Goal: Task Accomplishment & Management: Complete application form

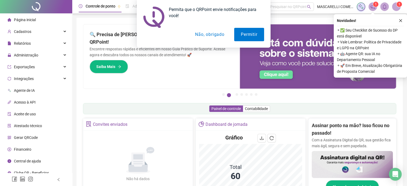
click at [400, 20] on div "Permita que o QRPoint envie notificações para você! Permitir Não, obrigado" at bounding box center [203, 24] width 407 height 48
click at [25, 55] on span "Administração" at bounding box center [26, 55] width 24 height 4
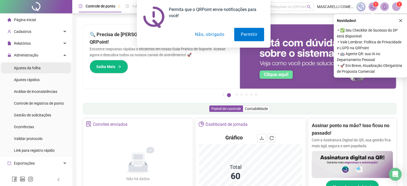
click at [24, 68] on span "Ajustes da folha" at bounding box center [27, 68] width 27 height 4
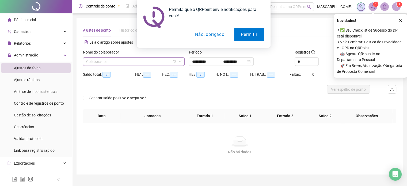
click at [90, 62] on input "search" at bounding box center [131, 62] width 90 height 8
click at [400, 20] on div "Permita que o QRPoint envie notificações para você! Permitir Não, obrigado" at bounding box center [203, 24] width 407 height 48
click at [250, 34] on button "Permitir" at bounding box center [249, 34] width 30 height 13
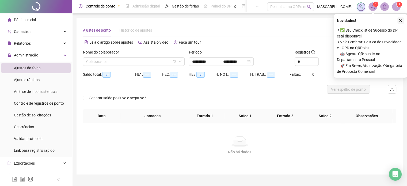
click at [400, 20] on icon "close" at bounding box center [401, 21] width 4 height 4
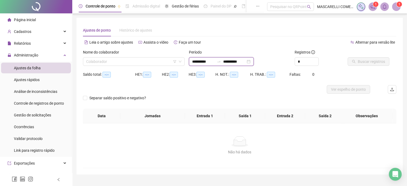
click at [199, 63] on input "**********" at bounding box center [203, 62] width 22 height 6
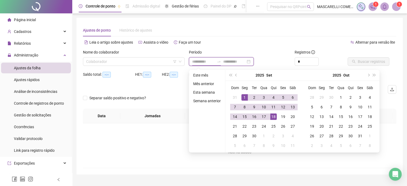
type input "**********"
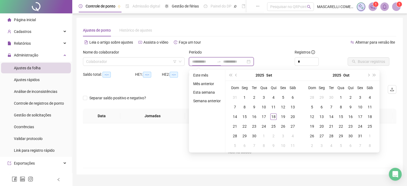
type input "**********"
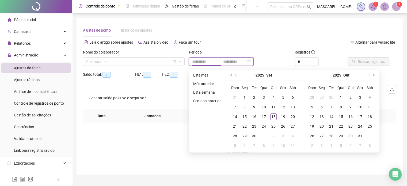
type input "**********"
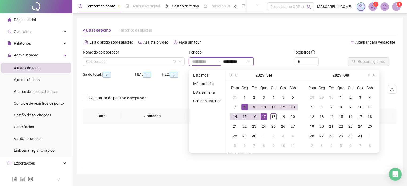
type input "**********"
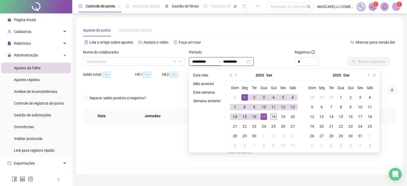
type input "**********"
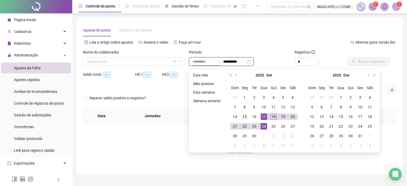
type input "**********"
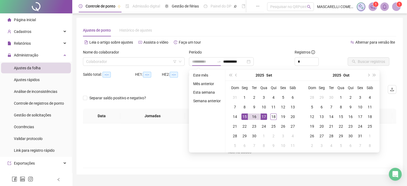
click at [242, 116] on div "15" at bounding box center [245, 117] width 6 height 6
type input "**********"
click at [273, 115] on div "18" at bounding box center [273, 117] width 6 height 6
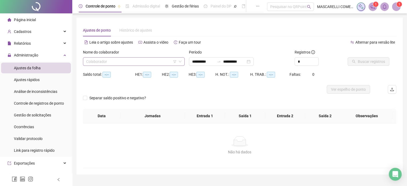
click at [127, 63] on input "search" at bounding box center [131, 62] width 90 height 8
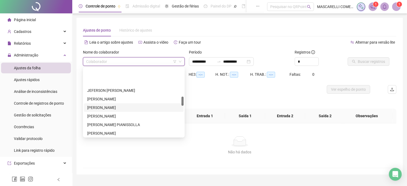
scroll to position [214, 0]
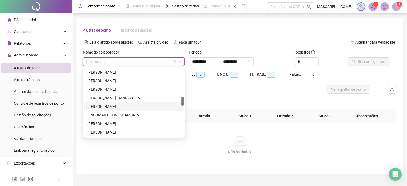
click at [101, 108] on div "[PERSON_NAME]" at bounding box center [133, 107] width 93 height 6
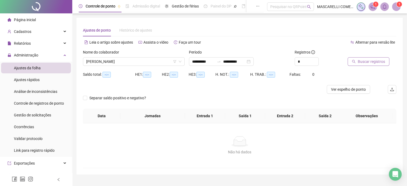
click at [355, 64] on button "Buscar registros" at bounding box center [369, 61] width 42 height 9
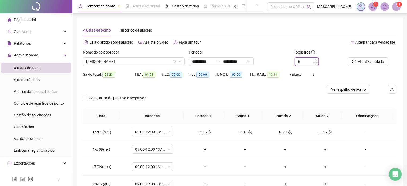
type input "*"
click at [315, 60] on icon "up" at bounding box center [316, 60] width 2 height 2
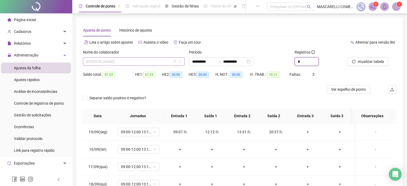
click at [104, 61] on span "[PERSON_NAME]" at bounding box center [133, 62] width 95 height 8
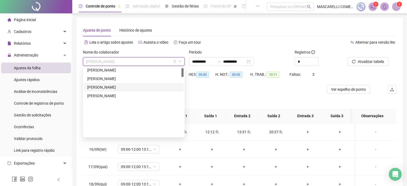
scroll to position [0, 0]
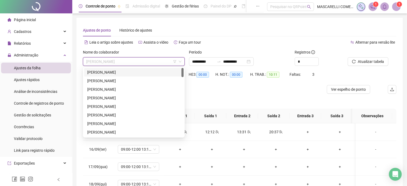
click at [115, 72] on div "[PERSON_NAME]" at bounding box center [133, 72] width 93 height 6
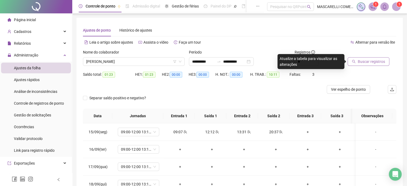
click at [362, 61] on span "Buscar registros" at bounding box center [371, 62] width 27 height 6
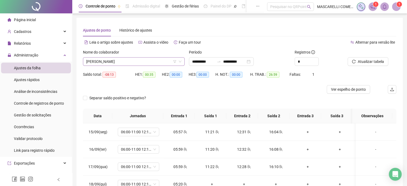
click at [120, 64] on span "[PERSON_NAME]" at bounding box center [133, 62] width 95 height 8
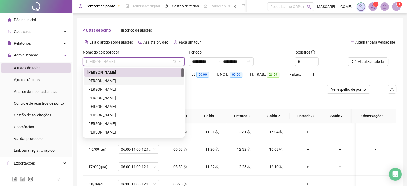
click at [109, 80] on div "[PERSON_NAME]" at bounding box center [133, 81] width 93 height 6
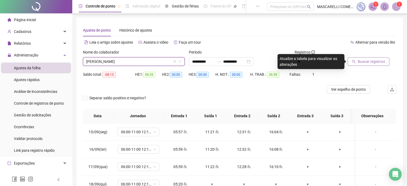
click at [368, 62] on span "Buscar registros" at bounding box center [371, 62] width 27 height 6
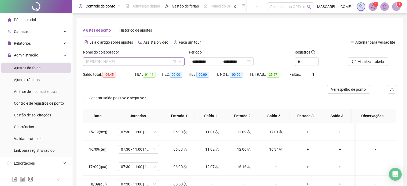
click at [148, 65] on span "[PERSON_NAME]" at bounding box center [133, 62] width 95 height 8
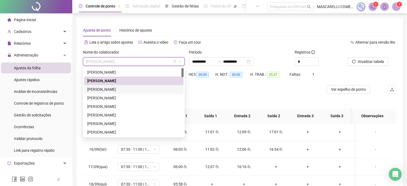
click at [112, 89] on div "[PERSON_NAME]" at bounding box center [133, 89] width 93 height 6
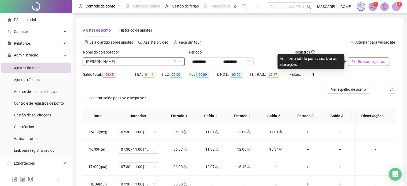
click at [364, 59] on span "Buscar registros" at bounding box center [371, 62] width 27 height 6
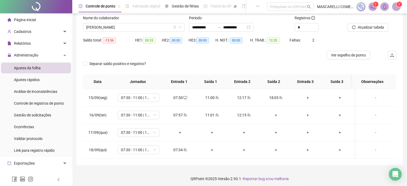
scroll to position [36, 0]
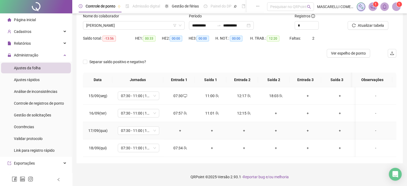
click at [372, 130] on div "-" at bounding box center [376, 131] width 32 height 6
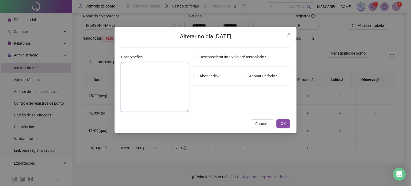
click at [154, 79] on textarea at bounding box center [155, 87] width 68 height 50
type textarea "**********"
click at [286, 125] on button "OK" at bounding box center [284, 123] width 14 height 9
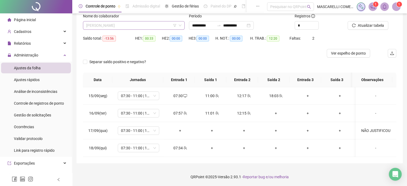
click at [124, 26] on span "[PERSON_NAME]" at bounding box center [133, 25] width 95 height 8
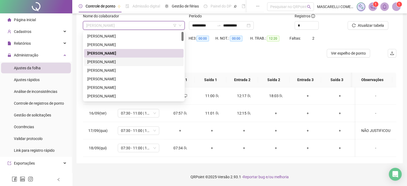
click at [108, 61] on div "[PERSON_NAME]" at bounding box center [133, 62] width 93 height 6
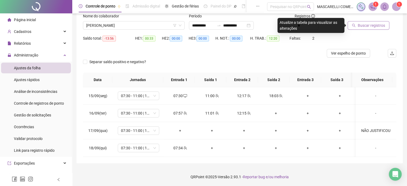
click at [368, 26] on span "Buscar registros" at bounding box center [371, 25] width 27 height 6
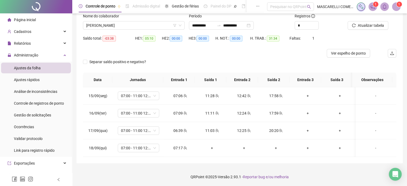
click at [114, 24] on span "[PERSON_NAME]" at bounding box center [133, 25] width 95 height 8
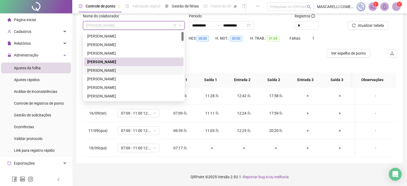
click at [101, 70] on div "[PERSON_NAME]" at bounding box center [133, 70] width 93 height 6
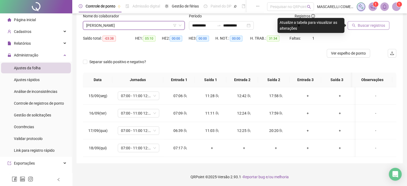
click at [364, 23] on span "Buscar registros" at bounding box center [371, 25] width 27 height 6
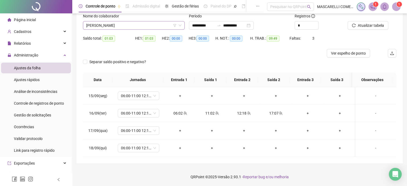
click at [118, 27] on span "[PERSON_NAME]" at bounding box center [133, 25] width 95 height 8
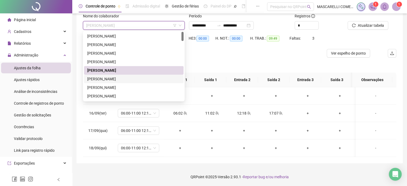
click at [110, 78] on div "[PERSON_NAME]" at bounding box center [133, 79] width 93 height 6
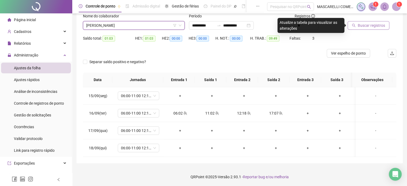
click at [365, 25] on span "Buscar registros" at bounding box center [371, 25] width 27 height 6
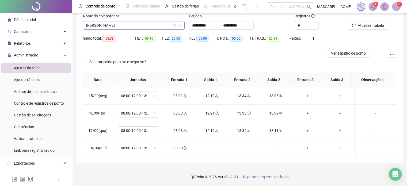
click at [100, 23] on span "[PERSON_NAME]" at bounding box center [133, 25] width 95 height 8
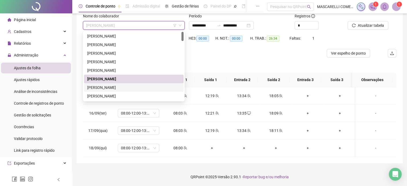
click at [101, 87] on div "[PERSON_NAME]" at bounding box center [133, 88] width 93 height 6
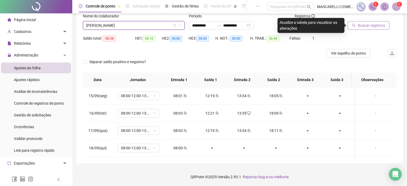
click at [366, 29] on button "Buscar registros" at bounding box center [369, 25] width 42 height 9
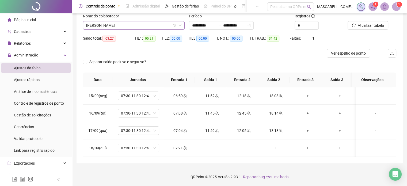
click at [105, 25] on span "[PERSON_NAME]" at bounding box center [133, 25] width 95 height 8
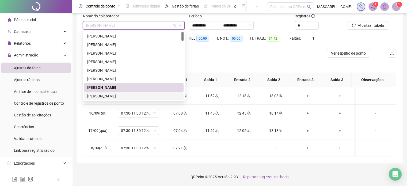
drag, startPoint x: 103, startPoint y: 97, endPoint x: 105, endPoint y: 93, distance: 3.7
click at [103, 96] on div "[PERSON_NAME]" at bounding box center [133, 96] width 93 height 6
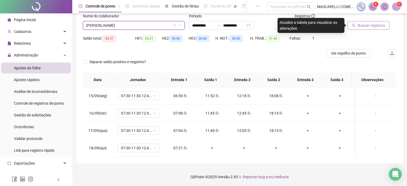
click at [361, 25] on span "Buscar registros" at bounding box center [371, 25] width 27 height 6
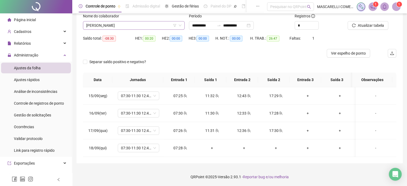
click at [149, 25] on span "[PERSON_NAME]" at bounding box center [133, 25] width 95 height 8
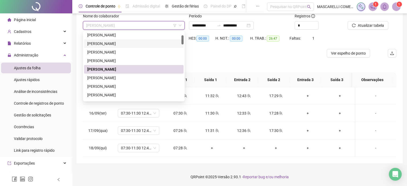
scroll to position [54, 0]
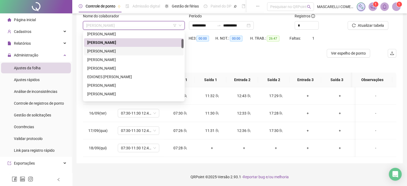
click at [107, 51] on div "[PERSON_NAME]" at bounding box center [133, 51] width 93 height 6
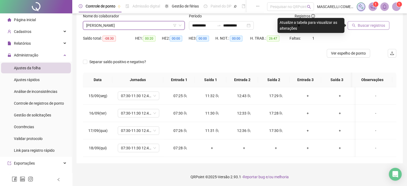
click at [369, 28] on span "Buscar registros" at bounding box center [371, 25] width 27 height 6
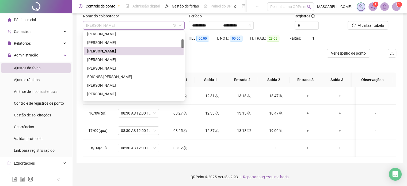
click at [115, 26] on span "[PERSON_NAME]" at bounding box center [133, 25] width 95 height 8
click at [113, 61] on div "[PERSON_NAME]" at bounding box center [133, 60] width 93 height 6
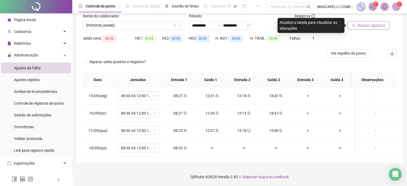
click at [363, 26] on span "Buscar registros" at bounding box center [371, 25] width 27 height 6
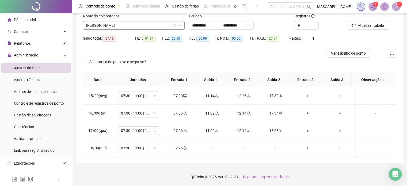
click at [134, 27] on span "[PERSON_NAME]" at bounding box center [133, 25] width 95 height 8
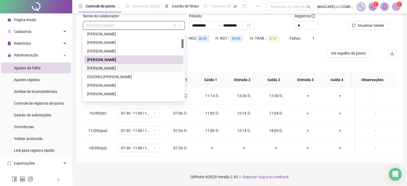
click at [121, 67] on div "[PERSON_NAME]" at bounding box center [133, 68] width 93 height 6
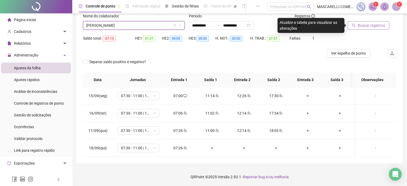
click at [368, 25] on span "Buscar registros" at bounding box center [371, 25] width 27 height 6
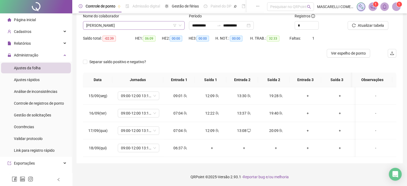
click at [126, 27] on span "[PERSON_NAME]" at bounding box center [133, 25] width 95 height 8
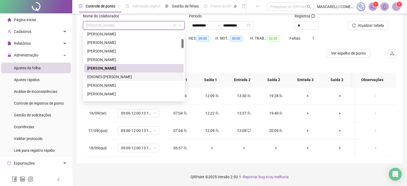
click at [105, 76] on div "EDIONES [PERSON_NAME]" at bounding box center [133, 77] width 93 height 6
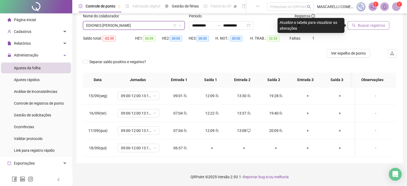
click at [361, 25] on span "Buscar registros" at bounding box center [371, 25] width 27 height 6
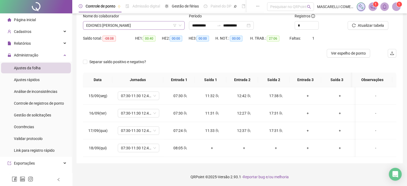
click at [110, 25] on span "EDIONES [PERSON_NAME]" at bounding box center [133, 25] width 95 height 8
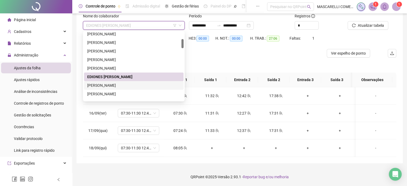
click at [104, 85] on div "[PERSON_NAME]" at bounding box center [133, 85] width 93 height 6
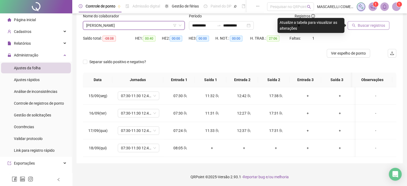
click at [370, 25] on span "Buscar registros" at bounding box center [371, 25] width 27 height 6
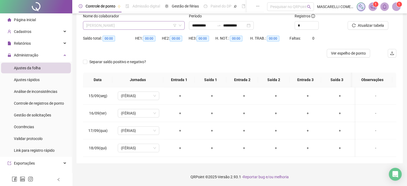
click at [119, 27] on span "[PERSON_NAME]" at bounding box center [133, 25] width 95 height 8
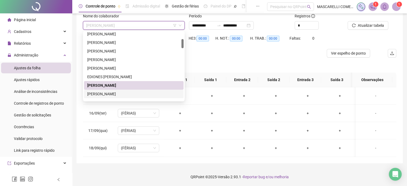
click at [93, 94] on div "[PERSON_NAME]" at bounding box center [133, 94] width 93 height 6
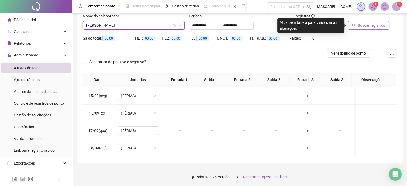
click at [366, 27] on span "Buscar registros" at bounding box center [371, 25] width 27 height 6
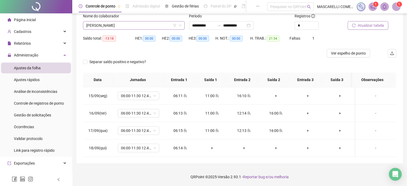
click at [117, 25] on span "[PERSON_NAME]" at bounding box center [133, 25] width 95 height 8
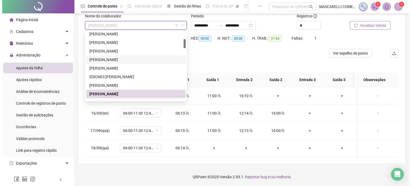
scroll to position [107, 0]
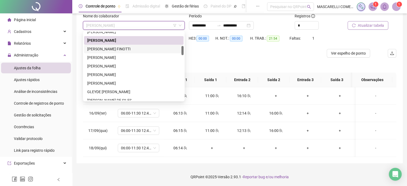
click at [111, 49] on div "[PERSON_NAME] FINOTTI" at bounding box center [133, 49] width 93 height 6
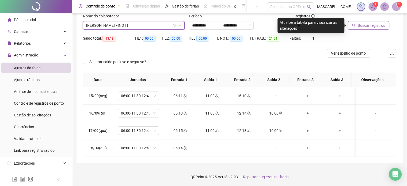
click at [367, 25] on span "Buscar registros" at bounding box center [371, 25] width 27 height 6
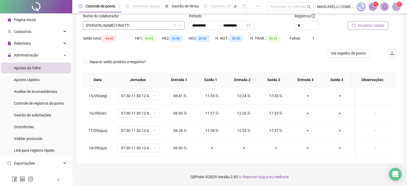
click at [113, 27] on span "[PERSON_NAME] FINOTTI" at bounding box center [133, 25] width 95 height 8
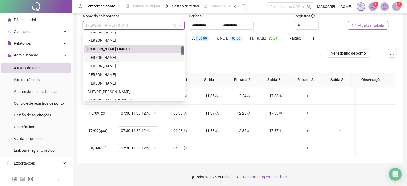
click at [109, 58] on div "[PERSON_NAME]" at bounding box center [133, 58] width 93 height 6
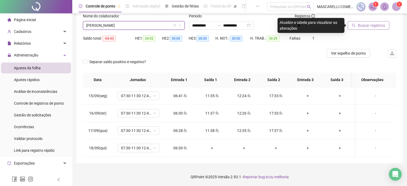
click at [371, 24] on span "Buscar registros" at bounding box center [371, 25] width 27 height 6
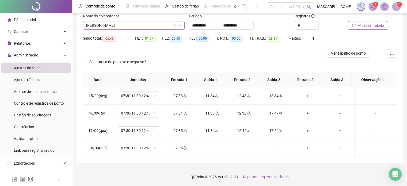
click at [136, 23] on span "[PERSON_NAME]" at bounding box center [133, 25] width 95 height 8
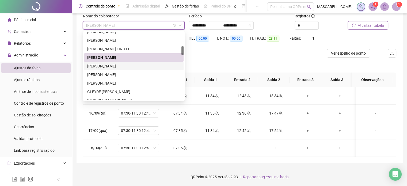
click at [104, 66] on div "[PERSON_NAME]" at bounding box center [133, 66] width 93 height 6
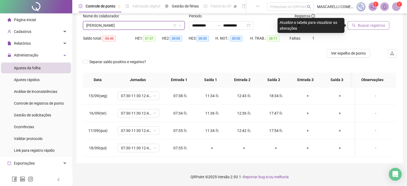
click at [367, 24] on span "Buscar registros" at bounding box center [371, 25] width 27 height 6
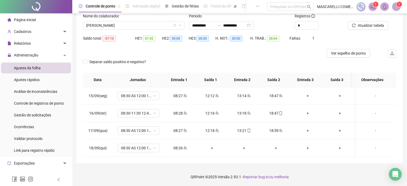
click at [140, 27] on span "[PERSON_NAME]" at bounding box center [133, 25] width 95 height 8
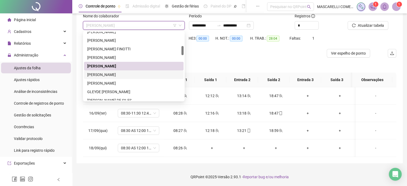
click at [124, 75] on div "[PERSON_NAME]" at bounding box center [133, 75] width 93 height 6
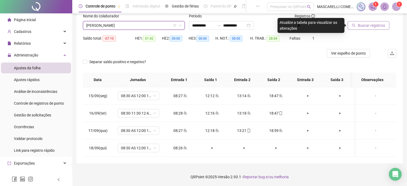
click at [362, 25] on span "Buscar registros" at bounding box center [371, 25] width 27 height 6
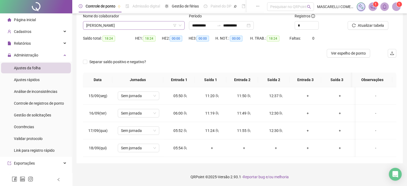
click at [134, 25] on span "[PERSON_NAME]" at bounding box center [133, 25] width 95 height 8
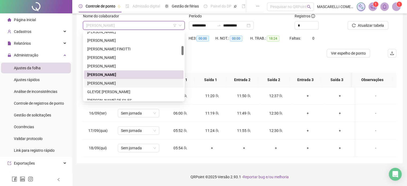
click at [104, 82] on div "[PERSON_NAME]" at bounding box center [133, 83] width 93 height 6
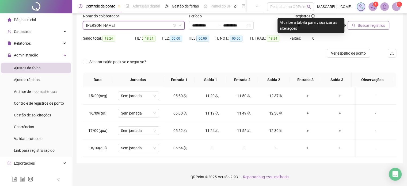
click at [359, 24] on span "Buscar registros" at bounding box center [371, 25] width 27 height 6
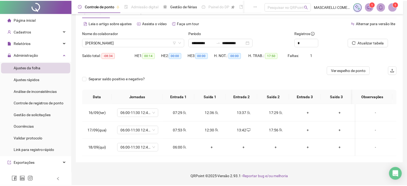
scroll to position [19, 0]
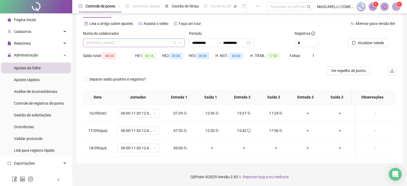
click at [138, 42] on span "[PERSON_NAME]" at bounding box center [133, 43] width 95 height 8
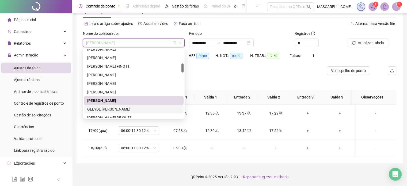
click at [108, 107] on div "GLEYDE [PERSON_NAME]" at bounding box center [133, 109] width 93 height 6
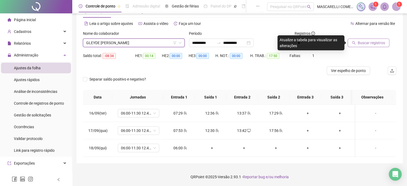
click at [357, 42] on button "Buscar registros" at bounding box center [369, 43] width 42 height 9
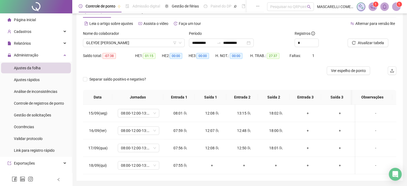
click at [113, 43] on span "GLEYDE [PERSON_NAME]" at bounding box center [133, 43] width 95 height 8
click at [100, 39] on span "GLEYDE [PERSON_NAME]" at bounding box center [133, 43] width 95 height 8
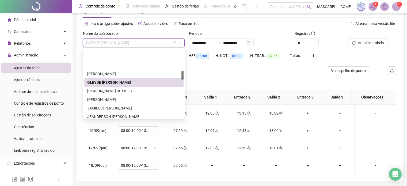
scroll to position [161, 0]
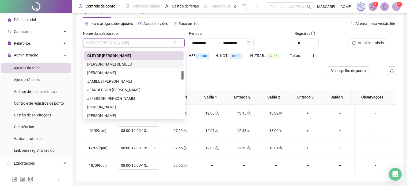
click at [101, 64] on div "[PERSON_NAME] DE SILES" at bounding box center [133, 64] width 93 height 6
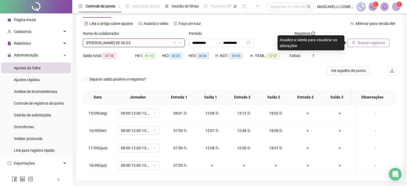
click at [361, 43] on span "Buscar registros" at bounding box center [371, 43] width 27 height 6
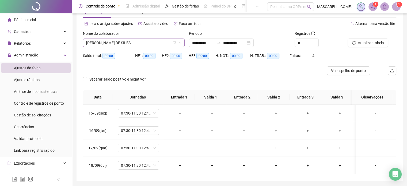
click at [119, 43] on span "[PERSON_NAME] DE SILES" at bounding box center [133, 43] width 95 height 8
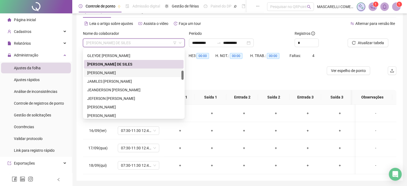
click at [115, 73] on div "[PERSON_NAME]" at bounding box center [133, 73] width 93 height 6
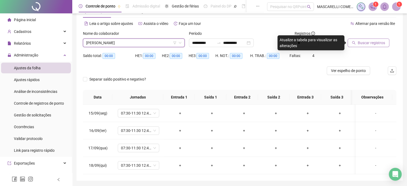
click at [369, 43] on span "Buscar registros" at bounding box center [371, 43] width 27 height 6
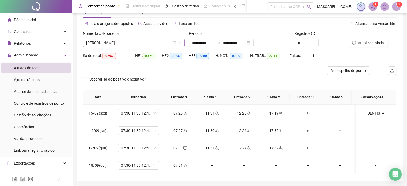
click at [112, 43] on span "[PERSON_NAME]" at bounding box center [133, 43] width 95 height 8
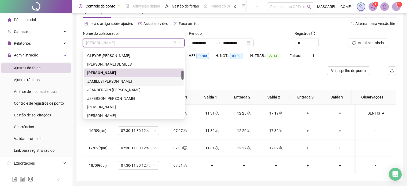
click at [107, 81] on div "JAMILES [PERSON_NAME]" at bounding box center [133, 81] width 93 height 6
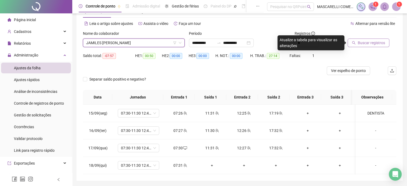
click at [373, 43] on span "Buscar registros" at bounding box center [371, 43] width 27 height 6
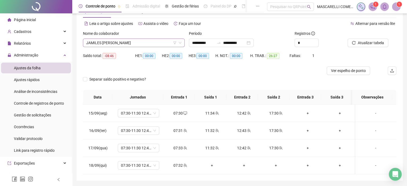
click at [109, 42] on span "JAMILES [PERSON_NAME]" at bounding box center [133, 43] width 95 height 8
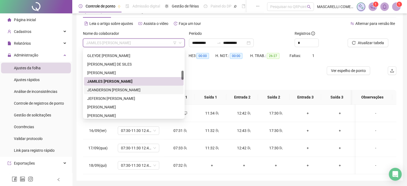
click at [109, 89] on div "JEANDERSON [PERSON_NAME]" at bounding box center [133, 90] width 93 height 6
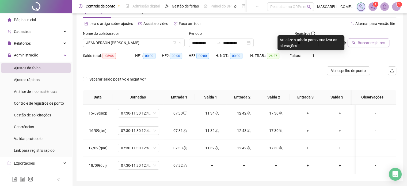
click at [374, 44] on span "Buscar registros" at bounding box center [371, 43] width 27 height 6
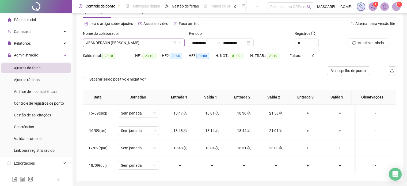
click at [112, 42] on span "JEANDERSON [PERSON_NAME]" at bounding box center [133, 43] width 95 height 8
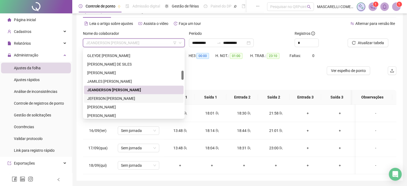
click at [109, 100] on div "JEFERSON [PERSON_NAME]" at bounding box center [133, 99] width 93 height 6
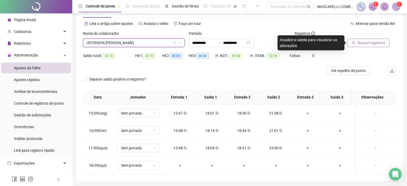
click at [368, 43] on span "Buscar registros" at bounding box center [371, 43] width 27 height 6
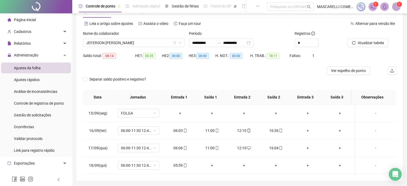
click at [123, 47] on div "JEFERSON [PERSON_NAME]" at bounding box center [134, 43] width 102 height 9
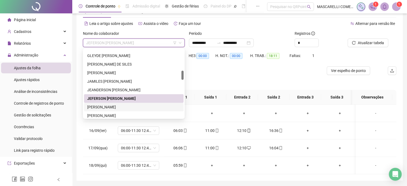
click at [110, 108] on div "[PERSON_NAME]" at bounding box center [133, 107] width 93 height 6
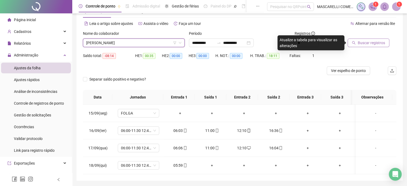
click at [367, 44] on span "Buscar registros" at bounding box center [371, 43] width 27 height 6
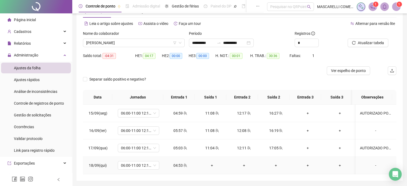
click at [370, 164] on div "-" at bounding box center [376, 166] width 32 height 6
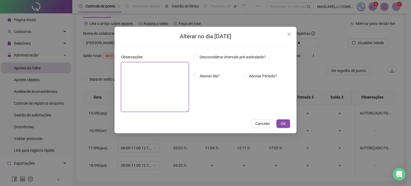
click at [164, 72] on textarea at bounding box center [155, 87] width 68 height 50
type textarea "**********"
click at [285, 124] on span "OK" at bounding box center [283, 124] width 5 height 6
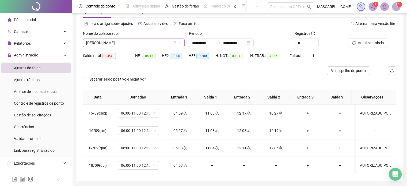
click at [126, 43] on span "[PERSON_NAME]" at bounding box center [133, 43] width 95 height 8
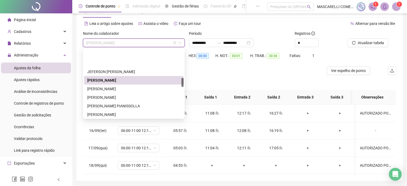
scroll to position [214, 0]
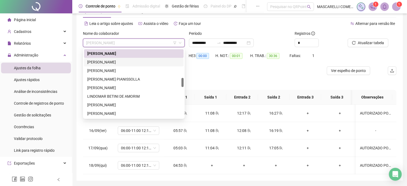
click at [114, 62] on div "[PERSON_NAME]" at bounding box center [133, 62] width 93 height 6
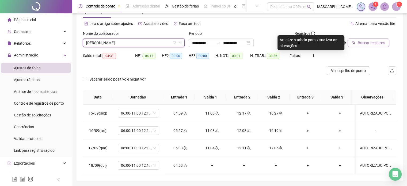
click at [360, 44] on span "Buscar registros" at bounding box center [371, 43] width 27 height 6
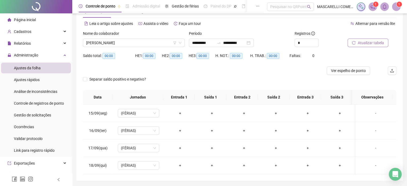
click at [130, 43] on span "[PERSON_NAME]" at bounding box center [133, 43] width 95 height 8
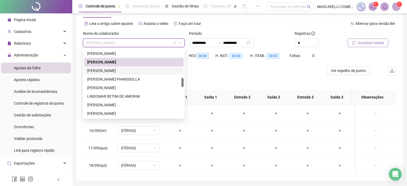
click at [117, 71] on div "[PERSON_NAME]" at bounding box center [133, 71] width 93 height 6
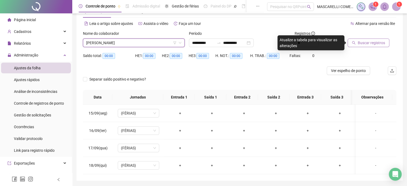
click at [363, 43] on span "Buscar registros" at bounding box center [371, 43] width 27 height 6
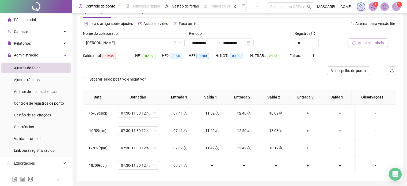
click at [106, 42] on span "[PERSON_NAME]" at bounding box center [133, 43] width 95 height 8
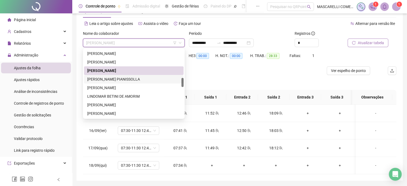
click at [107, 79] on div "[PERSON_NAME] PIANISSOLLA" at bounding box center [133, 79] width 93 height 6
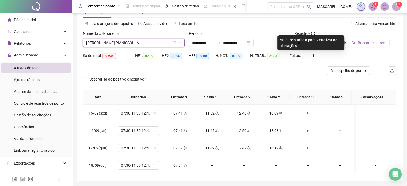
click at [362, 42] on span "Buscar registros" at bounding box center [371, 43] width 27 height 6
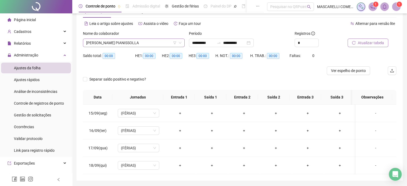
click at [102, 42] on span "[PERSON_NAME] PIANISSOLLA" at bounding box center [133, 43] width 95 height 8
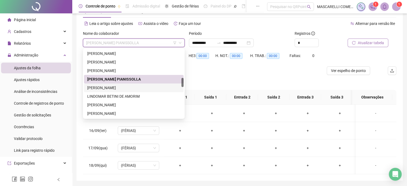
click at [101, 86] on div "[PERSON_NAME]" at bounding box center [133, 88] width 93 height 6
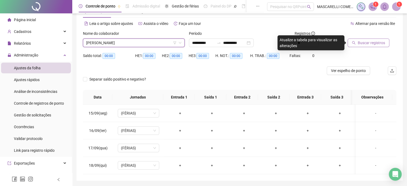
click at [353, 41] on icon "search" at bounding box center [354, 43] width 4 height 4
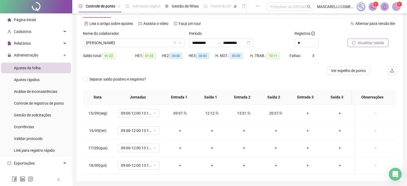
click at [95, 42] on span "[PERSON_NAME]" at bounding box center [133, 43] width 95 height 8
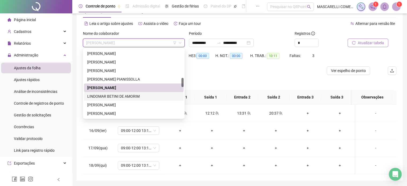
drag, startPoint x: 100, startPoint y: 96, endPoint x: 116, endPoint y: 93, distance: 16.6
click at [100, 96] on div "LINDOMAR BETINI DE AMORIM" at bounding box center [133, 96] width 93 height 6
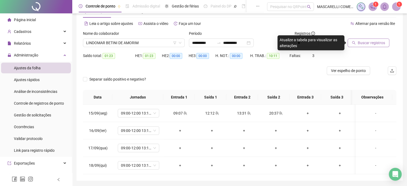
click at [363, 43] on span "Buscar registros" at bounding box center [371, 43] width 27 height 6
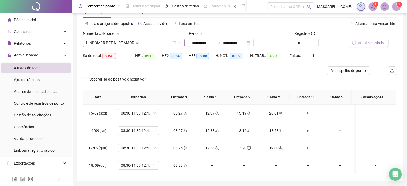
click at [108, 42] on span "LINDOMAR BETINI DE AMORIM" at bounding box center [133, 43] width 95 height 8
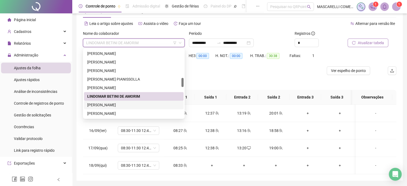
click at [107, 105] on div "[PERSON_NAME]" at bounding box center [133, 105] width 93 height 6
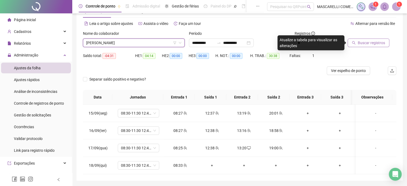
click at [357, 43] on button "Buscar registros" at bounding box center [369, 43] width 42 height 9
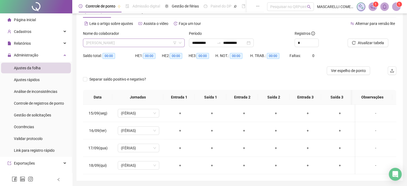
click at [122, 43] on span "[PERSON_NAME]" at bounding box center [133, 43] width 95 height 8
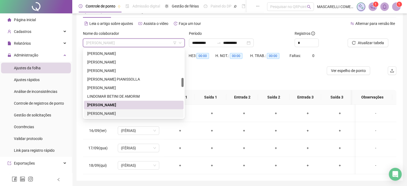
click at [106, 114] on div "[PERSON_NAME]" at bounding box center [133, 114] width 93 height 6
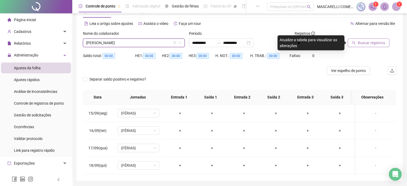
click at [369, 42] on span "Buscar registros" at bounding box center [371, 43] width 27 height 6
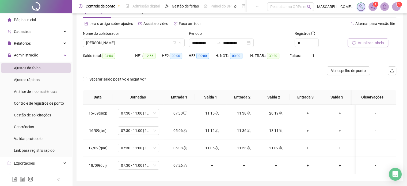
click at [114, 43] on span "[PERSON_NAME]" at bounding box center [133, 43] width 95 height 8
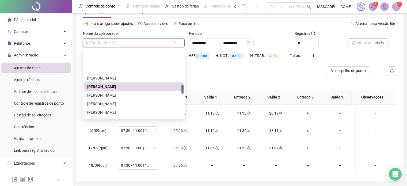
scroll to position [268, 0]
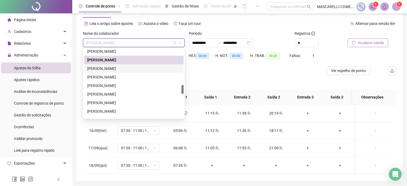
click at [101, 67] on div "[PERSON_NAME]" at bounding box center [133, 69] width 93 height 6
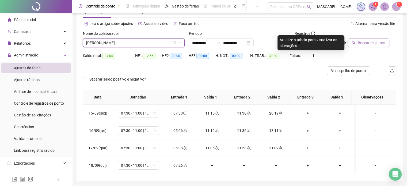
click at [367, 42] on span "Buscar registros" at bounding box center [371, 43] width 27 height 6
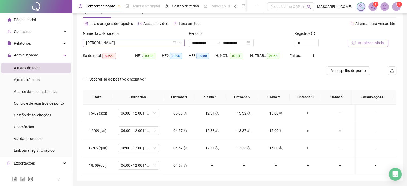
click at [116, 43] on span "[PERSON_NAME]" at bounding box center [133, 43] width 95 height 8
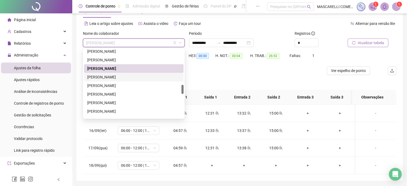
click at [108, 76] on div "[PERSON_NAME]" at bounding box center [133, 77] width 93 height 6
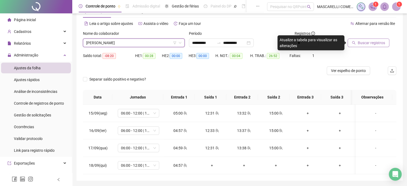
click at [371, 43] on span "Buscar registros" at bounding box center [371, 43] width 27 height 6
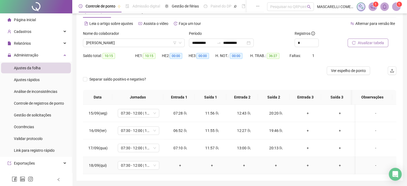
click at [370, 165] on div "-" at bounding box center [376, 166] width 32 height 6
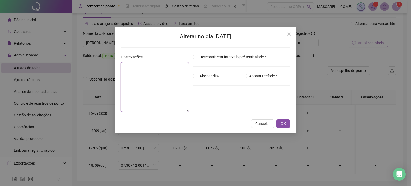
click at [133, 68] on textarea at bounding box center [155, 87] width 68 height 50
type textarea "**********"
click at [284, 124] on span "OK" at bounding box center [283, 124] width 5 height 6
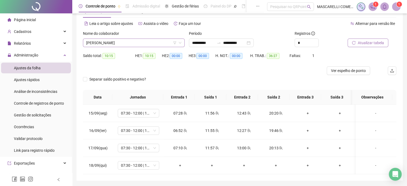
click at [125, 43] on span "[PERSON_NAME]" at bounding box center [133, 43] width 95 height 8
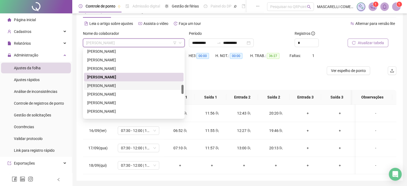
click at [101, 86] on div "[PERSON_NAME]" at bounding box center [133, 86] width 93 height 6
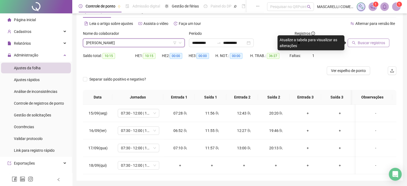
click at [373, 44] on span "Buscar registros" at bounding box center [371, 43] width 27 height 6
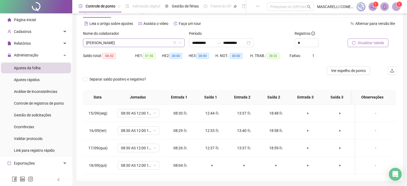
click at [132, 43] on span "[PERSON_NAME]" at bounding box center [133, 43] width 95 height 8
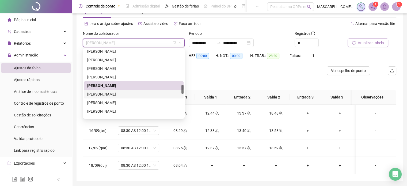
click at [107, 95] on div "[PERSON_NAME]" at bounding box center [133, 94] width 93 height 6
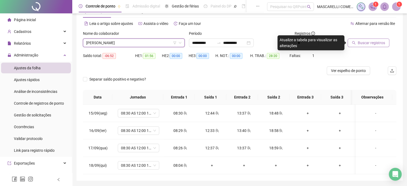
click at [368, 43] on span "Buscar registros" at bounding box center [371, 43] width 27 height 6
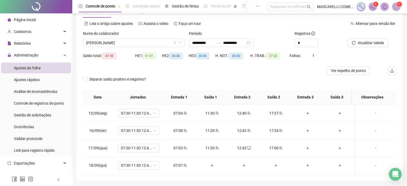
click at [103, 44] on span "[PERSON_NAME]" at bounding box center [133, 43] width 95 height 8
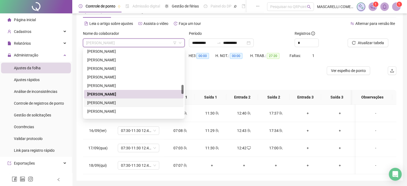
click at [99, 104] on div "[PERSON_NAME]" at bounding box center [133, 103] width 93 height 6
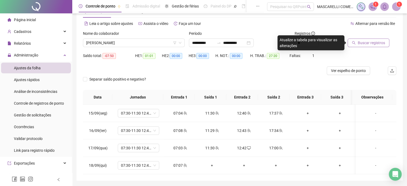
click at [372, 44] on span "Buscar registros" at bounding box center [371, 43] width 27 height 6
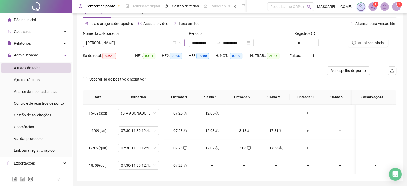
click at [113, 42] on span "[PERSON_NAME]" at bounding box center [133, 43] width 95 height 8
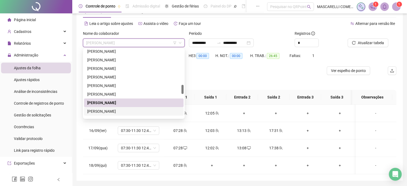
click at [118, 111] on div "[PERSON_NAME]" at bounding box center [133, 111] width 93 height 6
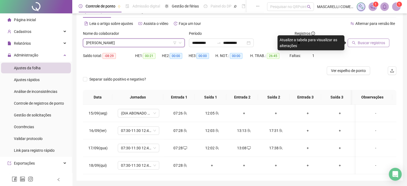
click at [361, 44] on span "Buscar registros" at bounding box center [371, 43] width 27 height 6
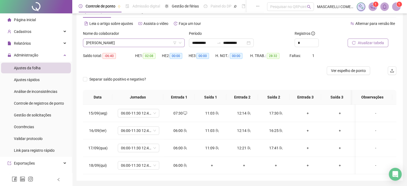
click at [100, 44] on span "[PERSON_NAME]" at bounding box center [133, 43] width 95 height 8
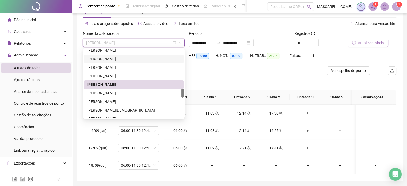
scroll to position [321, 0]
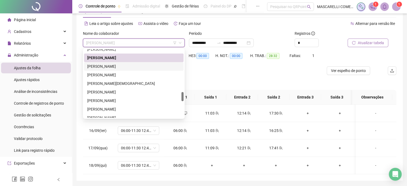
click at [99, 67] on div "[PERSON_NAME]" at bounding box center [133, 66] width 93 height 6
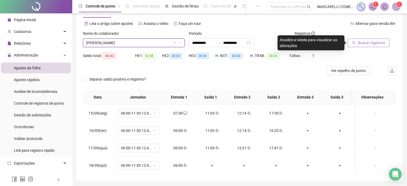
click at [369, 41] on span "Buscar registros" at bounding box center [371, 43] width 27 height 6
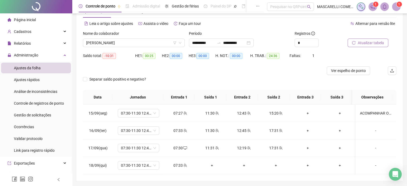
click at [118, 43] on span "[PERSON_NAME]" at bounding box center [133, 43] width 95 height 8
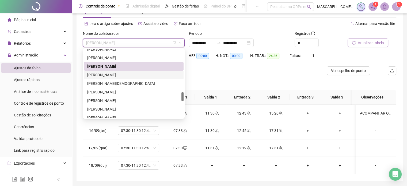
click at [116, 73] on div "[PERSON_NAME]" at bounding box center [133, 75] width 93 height 6
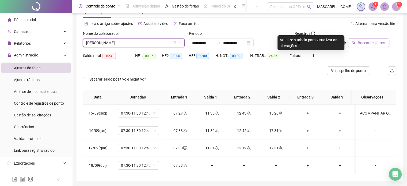
click at [364, 43] on span "Buscar registros" at bounding box center [371, 43] width 27 height 6
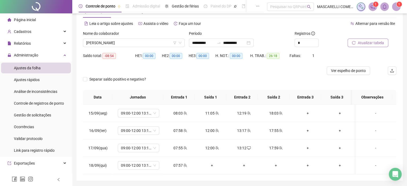
click at [120, 44] on span "[PERSON_NAME]" at bounding box center [133, 43] width 95 height 8
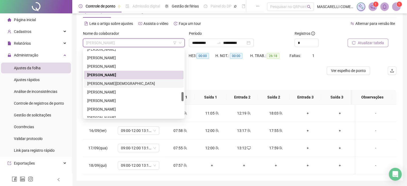
click at [113, 82] on div "[PERSON_NAME][DEMOGRAPHIC_DATA]" at bounding box center [133, 84] width 93 height 6
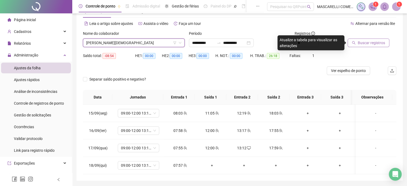
click at [364, 43] on span "Buscar registros" at bounding box center [371, 43] width 27 height 6
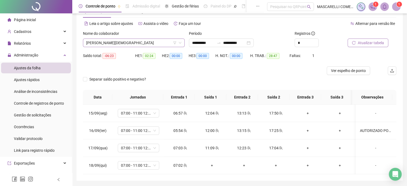
click at [135, 44] on span "[PERSON_NAME][DEMOGRAPHIC_DATA]" at bounding box center [133, 43] width 95 height 8
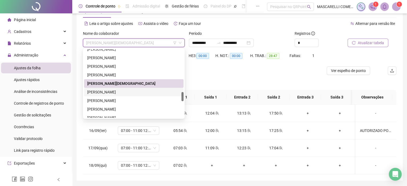
click at [100, 93] on div "[PERSON_NAME]" at bounding box center [133, 92] width 93 height 6
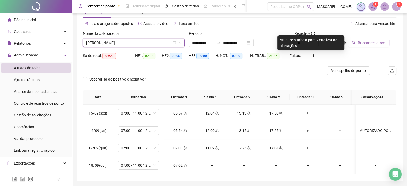
click at [370, 43] on span "Buscar registros" at bounding box center [371, 43] width 27 height 6
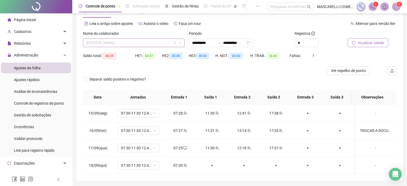
click at [100, 43] on span "[PERSON_NAME]" at bounding box center [133, 43] width 95 height 8
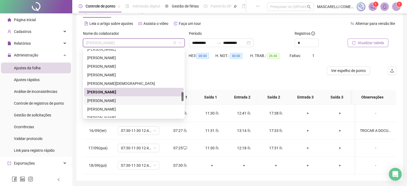
click at [91, 100] on div "[PERSON_NAME]" at bounding box center [133, 101] width 93 height 6
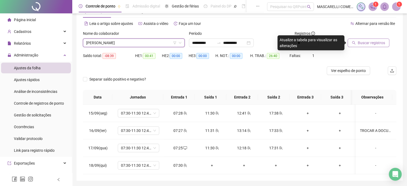
click at [362, 43] on span "Buscar registros" at bounding box center [371, 43] width 27 height 6
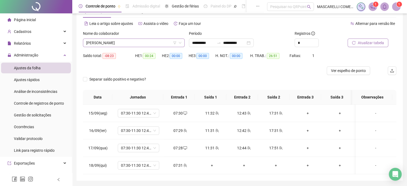
click at [146, 41] on span "[PERSON_NAME]" at bounding box center [133, 43] width 95 height 8
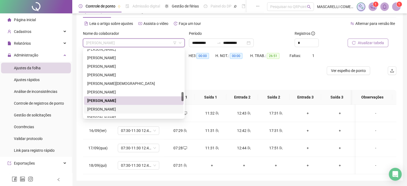
drag, startPoint x: 130, startPoint y: 108, endPoint x: 198, endPoint y: 82, distance: 73.4
click at [130, 108] on div "[PERSON_NAME]" at bounding box center [133, 109] width 93 height 6
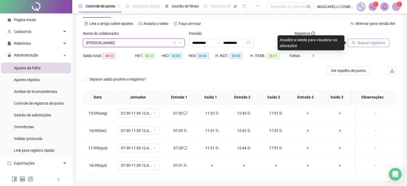
click at [358, 44] on span "Buscar registros" at bounding box center [371, 43] width 27 height 6
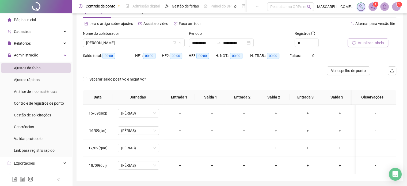
click at [141, 43] on span "[PERSON_NAME]" at bounding box center [133, 43] width 95 height 8
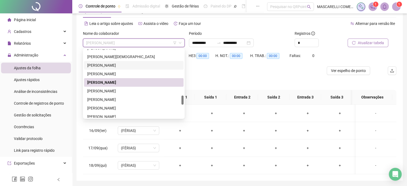
scroll to position [375, 0]
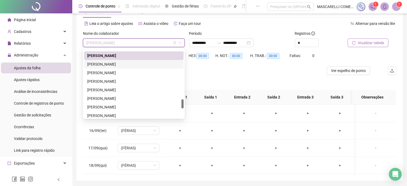
click at [107, 63] on div "[PERSON_NAME]" at bounding box center [133, 64] width 93 height 6
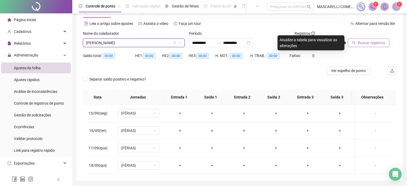
click at [373, 43] on span "Buscar registros" at bounding box center [371, 43] width 27 height 6
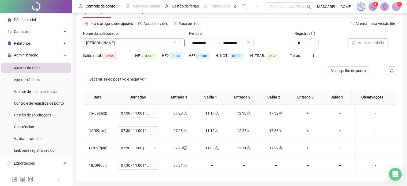
click at [101, 41] on span "[PERSON_NAME]" at bounding box center [133, 43] width 95 height 8
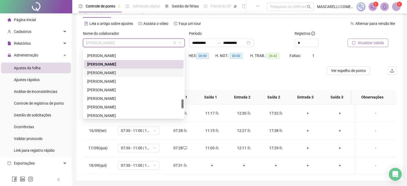
click at [102, 75] on div "[PERSON_NAME]" at bounding box center [133, 73] width 93 height 6
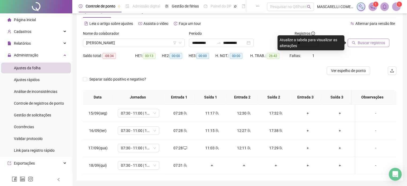
click at [366, 40] on span "Buscar registros" at bounding box center [371, 43] width 27 height 6
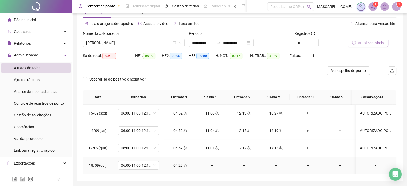
click at [371, 164] on div "-" at bounding box center [376, 166] width 32 height 6
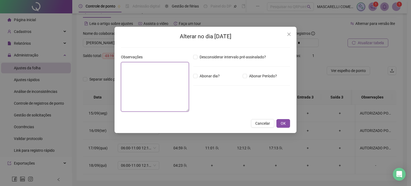
click at [157, 77] on textarea at bounding box center [155, 87] width 68 height 50
type textarea "**********"
click at [280, 125] on button "OK" at bounding box center [284, 123] width 14 height 9
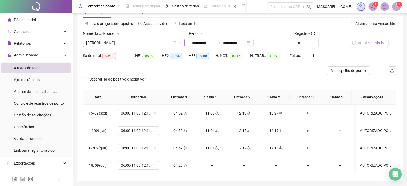
click at [124, 43] on span "[PERSON_NAME]" at bounding box center [133, 43] width 95 height 8
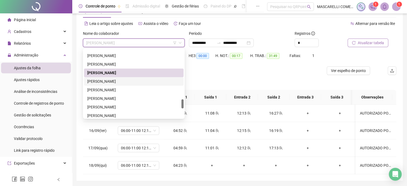
click at [96, 82] on div "[PERSON_NAME]" at bounding box center [133, 81] width 93 height 6
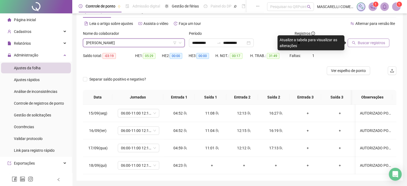
click at [368, 44] on span "Buscar registros" at bounding box center [371, 43] width 27 height 6
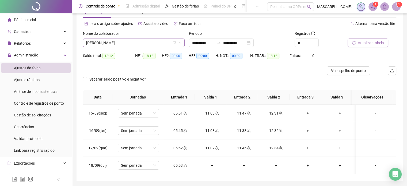
click at [124, 43] on span "[PERSON_NAME]" at bounding box center [133, 43] width 95 height 8
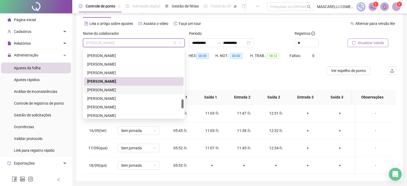
click at [117, 90] on div "[PERSON_NAME]" at bounding box center [133, 90] width 93 height 6
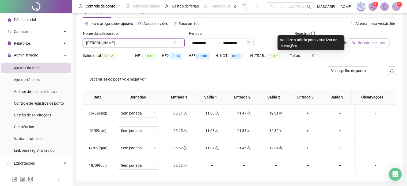
click at [366, 42] on span "Buscar registros" at bounding box center [371, 43] width 27 height 6
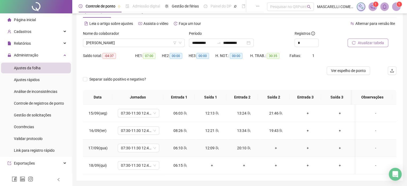
click at [274, 148] on div "+" at bounding box center [275, 148] width 23 height 6
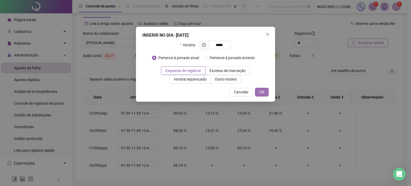
type input "*****"
click at [263, 92] on span "OK" at bounding box center [261, 92] width 5 height 6
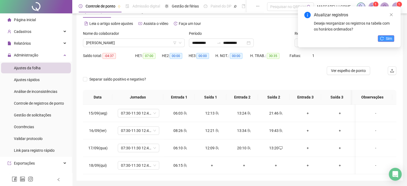
click at [390, 38] on span "Sim" at bounding box center [389, 39] width 6 height 6
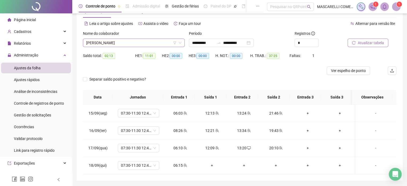
click at [135, 42] on span "[PERSON_NAME]" at bounding box center [133, 43] width 95 height 8
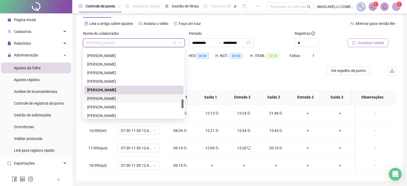
click at [102, 98] on div "[PERSON_NAME]" at bounding box center [133, 99] width 93 height 6
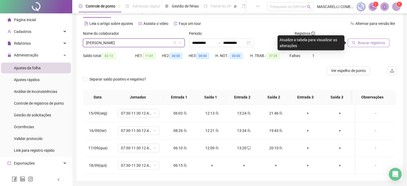
click at [362, 43] on span "Buscar registros" at bounding box center [371, 43] width 27 height 6
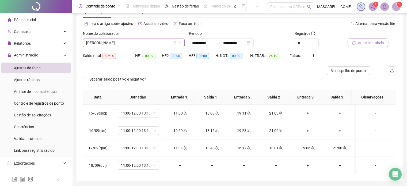
click at [121, 42] on span "[PERSON_NAME]" at bounding box center [133, 43] width 95 height 8
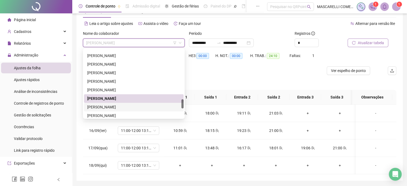
drag, startPoint x: 110, startPoint y: 108, endPoint x: 112, endPoint y: 104, distance: 4.9
click at [110, 108] on div "[PERSON_NAME]" at bounding box center [133, 107] width 93 height 6
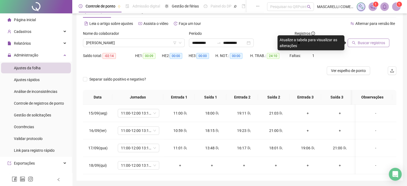
click at [355, 43] on icon "search" at bounding box center [354, 43] width 4 height 4
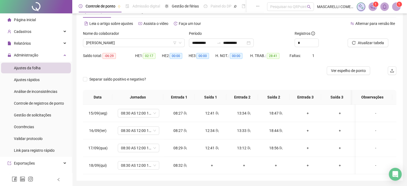
click at [109, 42] on span "[PERSON_NAME]" at bounding box center [133, 43] width 95 height 8
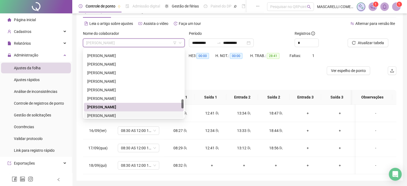
click at [105, 116] on div "[PERSON_NAME]" at bounding box center [133, 116] width 93 height 6
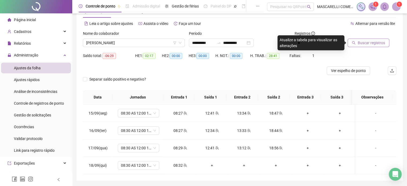
click at [358, 43] on button "Buscar registros" at bounding box center [369, 43] width 42 height 9
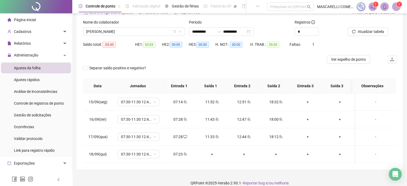
scroll to position [36, 0]
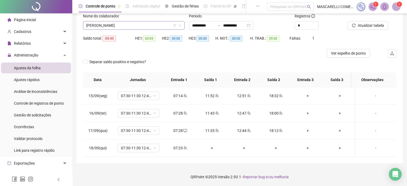
click at [102, 27] on span "[PERSON_NAME]" at bounding box center [133, 25] width 95 height 8
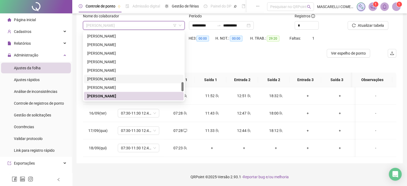
scroll to position [431, 0]
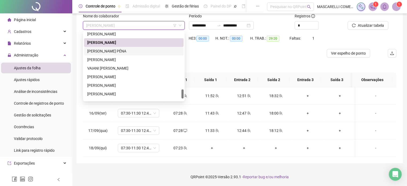
click at [105, 50] on div "[PERSON_NAME] PÉNA" at bounding box center [133, 51] width 93 height 6
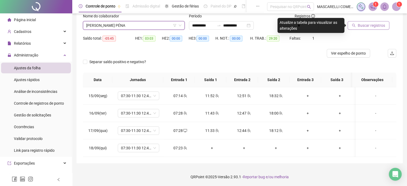
click at [361, 26] on span "Buscar registros" at bounding box center [371, 25] width 27 height 6
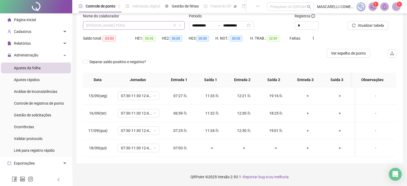
click at [133, 26] on span "[PERSON_NAME] PÉNA" at bounding box center [133, 25] width 95 height 8
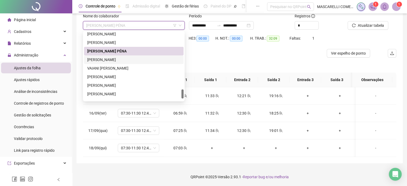
click at [114, 59] on div "[PERSON_NAME]" at bounding box center [133, 60] width 93 height 6
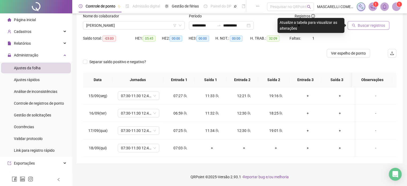
click at [357, 25] on button "Buscar registros" at bounding box center [369, 25] width 42 height 9
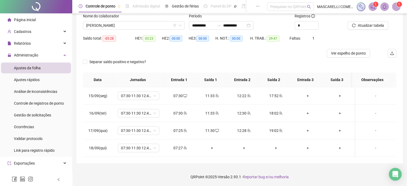
click at [128, 25] on span "[PERSON_NAME]" at bounding box center [133, 25] width 95 height 8
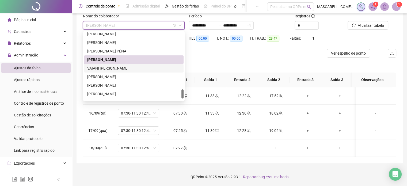
click at [119, 69] on div "VAIANI [PERSON_NAME]" at bounding box center [133, 68] width 93 height 6
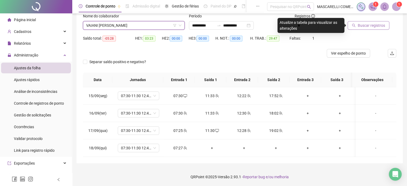
click at [363, 27] on span "Buscar registros" at bounding box center [371, 25] width 27 height 6
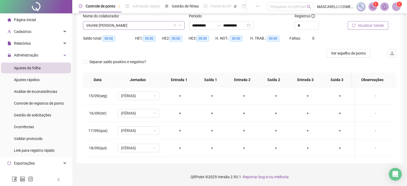
click at [133, 26] on span "VAIANI [PERSON_NAME]" at bounding box center [133, 25] width 95 height 8
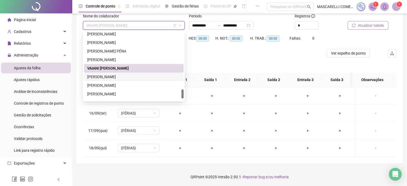
click at [109, 76] on div "[PERSON_NAME]" at bounding box center [133, 77] width 93 height 6
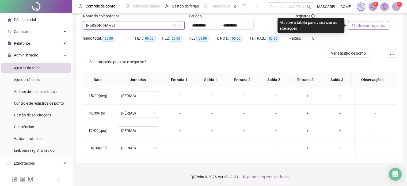
click at [359, 24] on span "Buscar registros" at bounding box center [371, 25] width 27 height 6
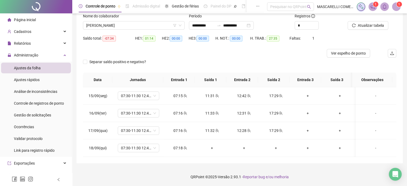
click at [101, 25] on span "[PERSON_NAME]" at bounding box center [133, 25] width 95 height 8
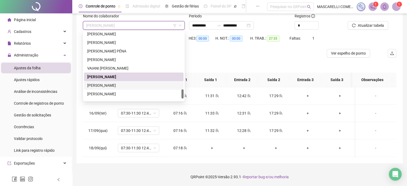
click at [100, 86] on div "[PERSON_NAME]" at bounding box center [133, 85] width 93 height 6
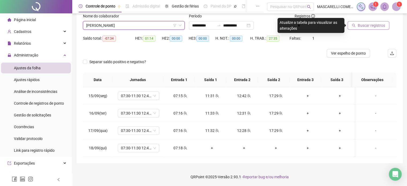
click at [363, 26] on span "Buscar registros" at bounding box center [371, 25] width 27 height 6
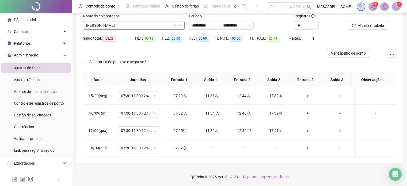
click at [107, 26] on span "[PERSON_NAME]" at bounding box center [133, 25] width 95 height 8
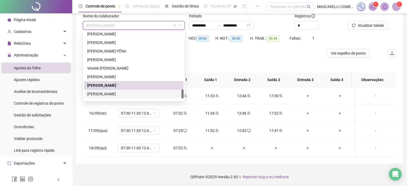
click at [93, 95] on div "[PERSON_NAME]" at bounding box center [133, 94] width 93 height 6
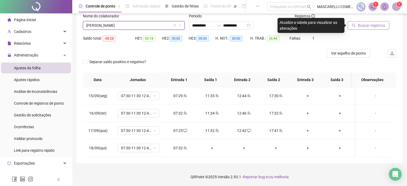
click at [361, 25] on span "Buscar registros" at bounding box center [371, 25] width 27 height 6
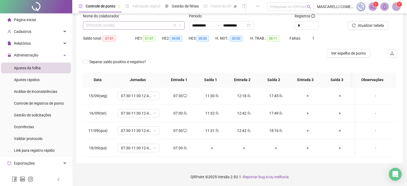
click at [119, 25] on span "[PERSON_NAME]" at bounding box center [133, 25] width 95 height 8
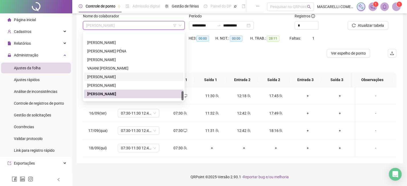
scroll to position [446, 0]
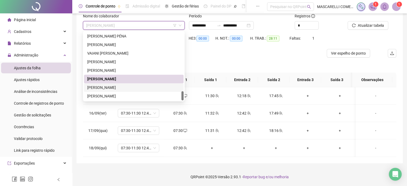
click at [104, 89] on div "[PERSON_NAME]" at bounding box center [133, 88] width 93 height 6
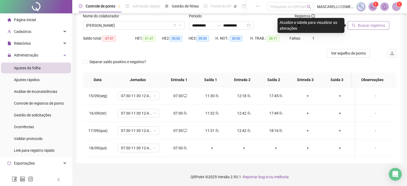
click at [361, 25] on span "Buscar registros" at bounding box center [371, 25] width 27 height 6
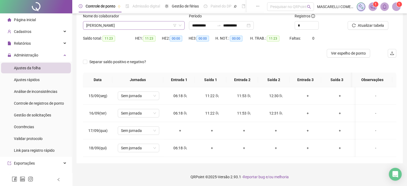
click at [117, 25] on span "[PERSON_NAME]" at bounding box center [133, 25] width 95 height 8
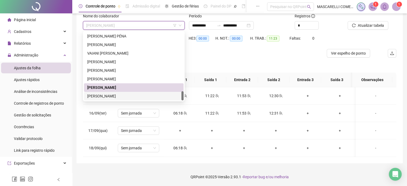
click at [104, 94] on div "[PERSON_NAME]" at bounding box center [133, 96] width 93 height 6
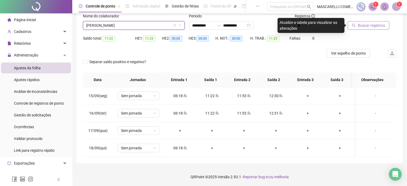
click at [370, 25] on span "Buscar registros" at bounding box center [371, 25] width 27 height 6
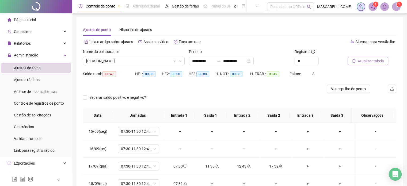
scroll to position [0, 0]
click at [124, 62] on span "[PERSON_NAME]" at bounding box center [133, 62] width 95 height 8
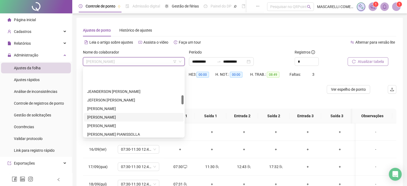
scroll to position [205, 0]
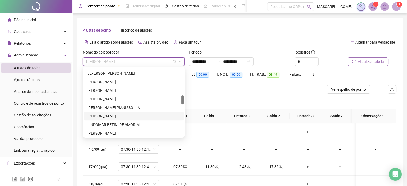
click at [100, 115] on div "[PERSON_NAME]" at bounding box center [133, 116] width 93 height 6
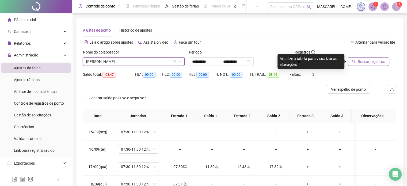
click at [372, 62] on span "Buscar registros" at bounding box center [371, 62] width 27 height 6
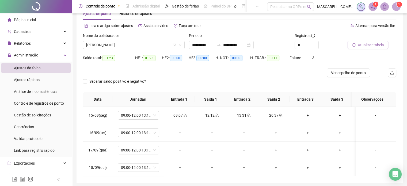
scroll to position [36, 0]
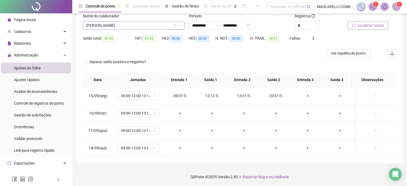
click at [124, 26] on span "[PERSON_NAME]" at bounding box center [133, 25] width 95 height 8
click at [116, 23] on span "[PERSON_NAME]" at bounding box center [133, 25] width 95 height 8
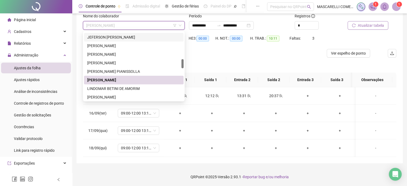
click at [115, 38] on div "JEFERSON [PERSON_NAME]" at bounding box center [133, 37] width 93 height 6
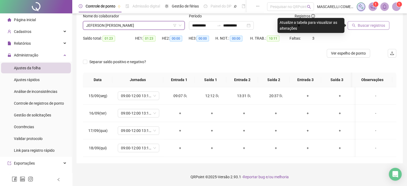
click at [360, 24] on span "Buscar registros" at bounding box center [371, 25] width 27 height 6
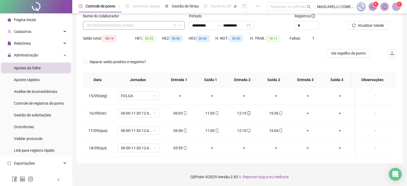
click at [113, 24] on span "JEFERSON [PERSON_NAME]" at bounding box center [133, 25] width 95 height 8
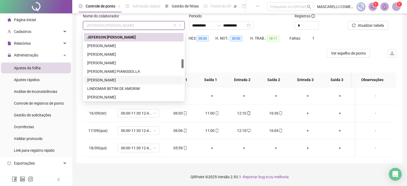
click at [104, 79] on div "[PERSON_NAME]" at bounding box center [133, 80] width 93 height 6
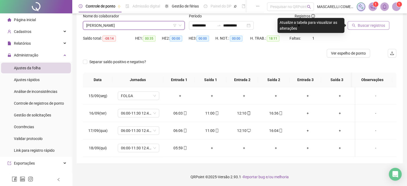
click at [365, 25] on span "Buscar registros" at bounding box center [371, 25] width 27 height 6
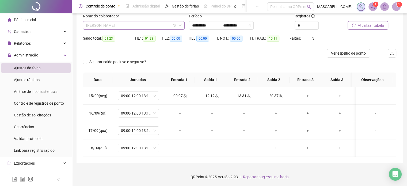
click at [121, 27] on span "[PERSON_NAME]" at bounding box center [133, 25] width 95 height 8
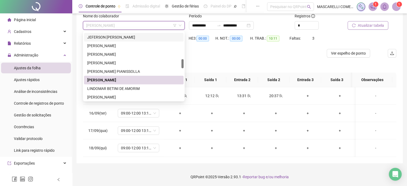
click at [116, 38] on div "JEFERSON [PERSON_NAME]" at bounding box center [133, 37] width 93 height 6
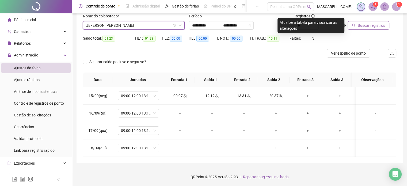
click at [368, 25] on span "Buscar registros" at bounding box center [371, 25] width 27 height 6
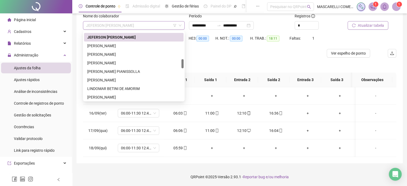
click at [138, 26] on span "JEFERSON [PERSON_NAME]" at bounding box center [133, 25] width 95 height 8
click at [107, 80] on div "[PERSON_NAME]" at bounding box center [133, 80] width 93 height 6
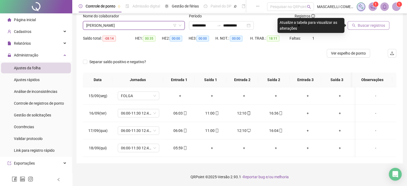
click at [373, 24] on span "Buscar registros" at bounding box center [371, 25] width 27 height 6
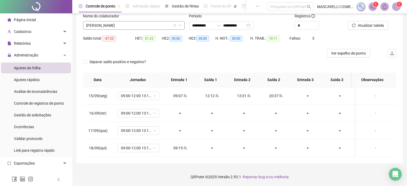
click at [151, 27] on span "[PERSON_NAME]" at bounding box center [133, 25] width 95 height 8
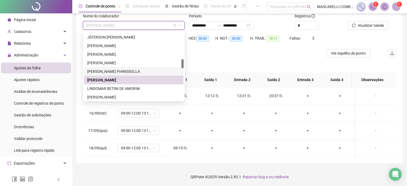
click at [100, 69] on div "[PERSON_NAME] PIANISSOLLA" at bounding box center [133, 72] width 93 height 6
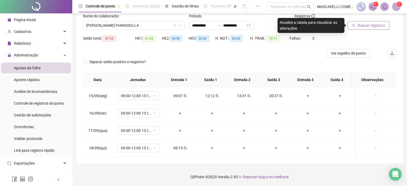
click at [356, 27] on button "Buscar registros" at bounding box center [369, 25] width 42 height 9
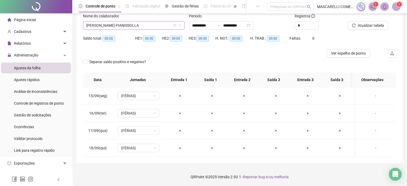
click at [137, 25] on span "[PERSON_NAME] PIANISSOLLA" at bounding box center [133, 25] width 95 height 8
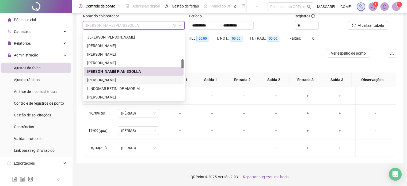
click at [113, 81] on div "[PERSON_NAME]" at bounding box center [133, 80] width 93 height 6
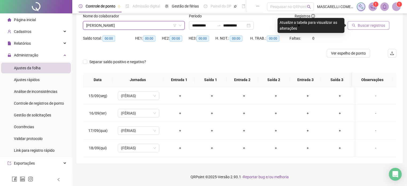
click at [357, 24] on button "Buscar registros" at bounding box center [369, 25] width 42 height 9
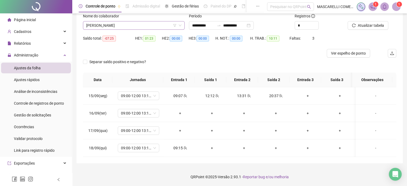
click at [148, 25] on span "[PERSON_NAME]" at bounding box center [133, 25] width 95 height 8
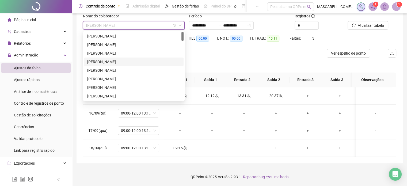
scroll to position [0, 0]
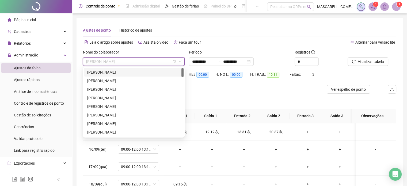
click at [124, 73] on div "[PERSON_NAME]" at bounding box center [133, 72] width 93 height 6
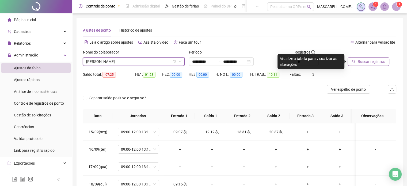
click at [375, 61] on span "Buscar registros" at bounding box center [371, 62] width 27 height 6
